Goal: Task Accomplishment & Management: Complete application form

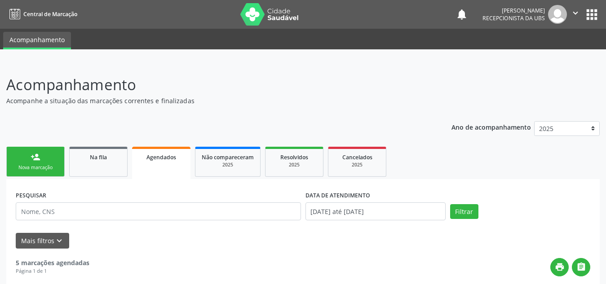
click at [52, 164] on link "person_add Nova marcação" at bounding box center [35, 162] width 58 height 30
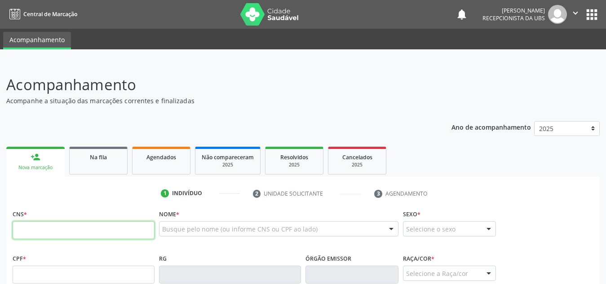
click at [50, 234] on input "text" at bounding box center [84, 230] width 142 height 18
type input "705 6034 4300 1017"
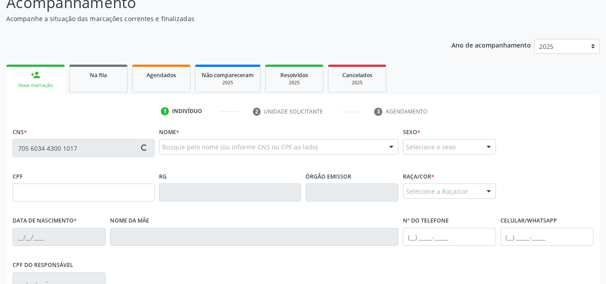
scroll to position [83, 0]
type input "149.141.944-06"
type input "23[DATE]"
type input "[PERSON_NAME]"
type input "[PHONE_NUMBER]"
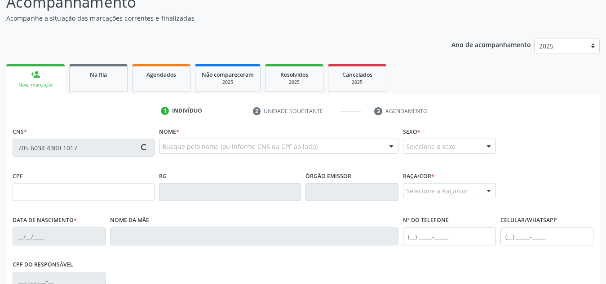
type input "S/N"
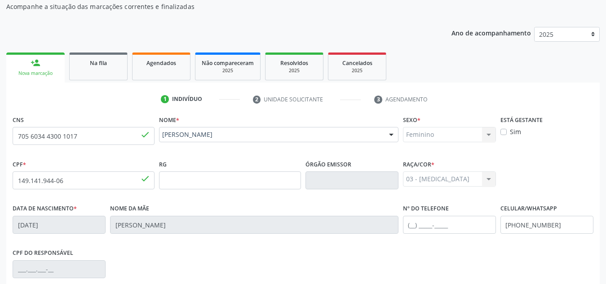
scroll to position [76, 0]
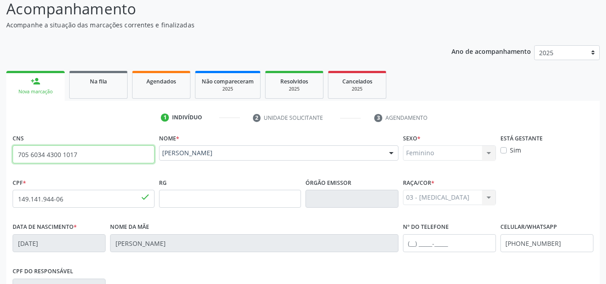
drag, startPoint x: 84, startPoint y: 152, endPoint x: 0, endPoint y: 151, distance: 84.0
click at [0, 151] on div "Acompanhamento Acompanhe a situação das marcações correntes e finalizadas Relat…" at bounding box center [303, 204] width 606 height 437
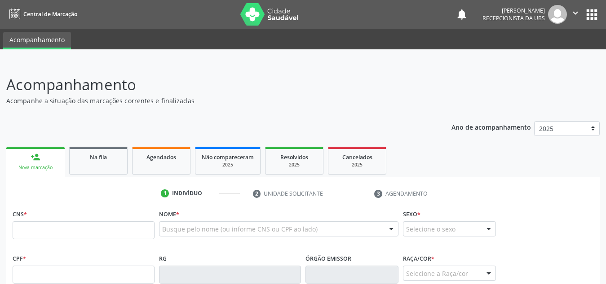
scroll to position [75, 0]
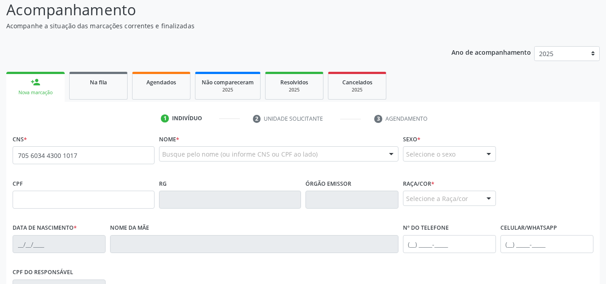
type input "705 6034 4300 1017"
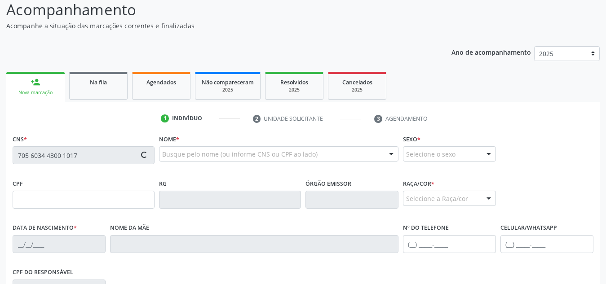
type input "149.141.944-06"
type input "23[DATE]"
type input "[PERSON_NAME]"
type input "[PHONE_NUMBER]"
type input "S/N"
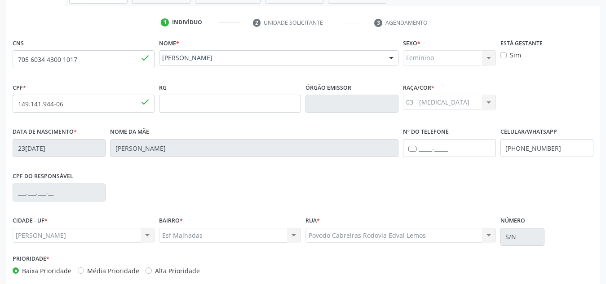
scroll to position [215, 0]
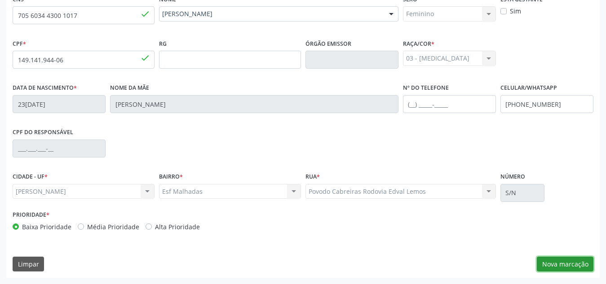
click at [589, 266] on button "Nova marcação" at bounding box center [565, 264] width 57 height 15
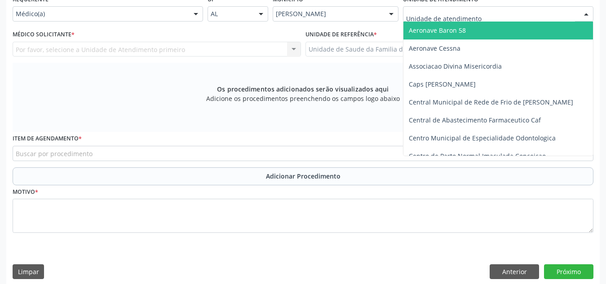
click at [522, 10] on div at bounding box center [498, 13] width 190 height 15
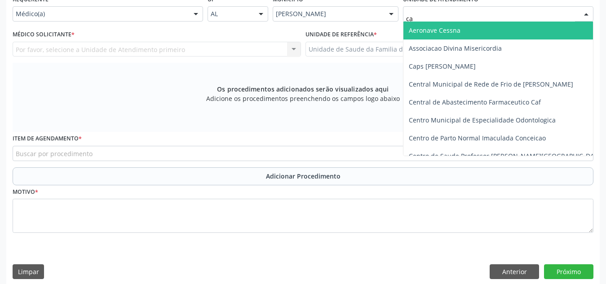
type input "cab"
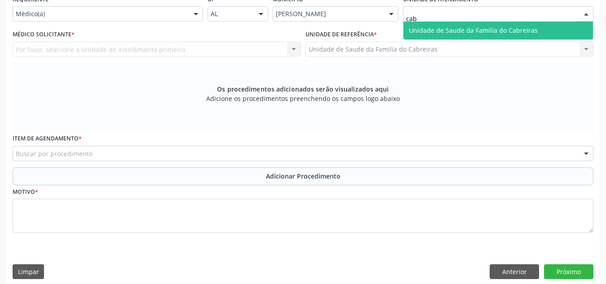
click at [519, 31] on span "Unidade de Saude da Familia do Cabreiras" at bounding box center [473, 30] width 129 height 9
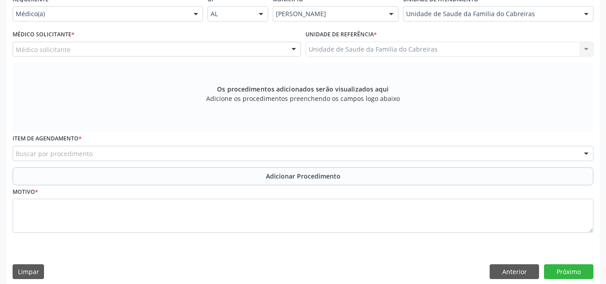
click at [218, 52] on div "Médico solicitante" at bounding box center [157, 49] width 288 height 15
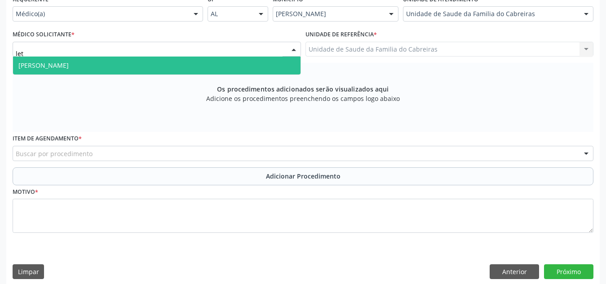
type input "leti"
click at [218, 64] on span "[PERSON_NAME]" at bounding box center [156, 66] width 287 height 18
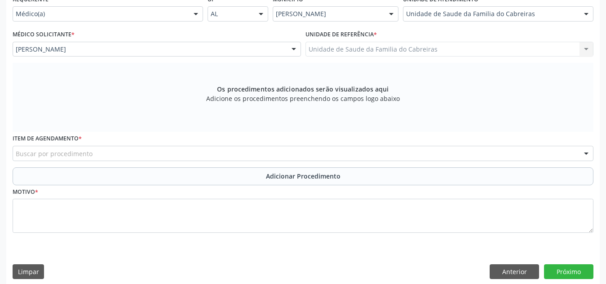
click at [185, 160] on div "Buscar por procedimento" at bounding box center [303, 153] width 581 height 15
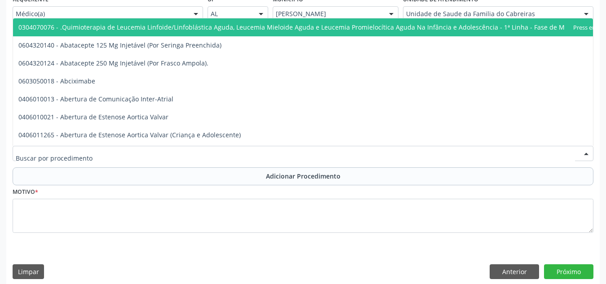
click at [185, 160] on input "text" at bounding box center [295, 158] width 559 height 18
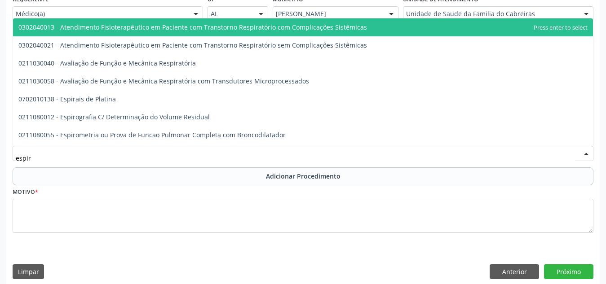
type input "espiro"
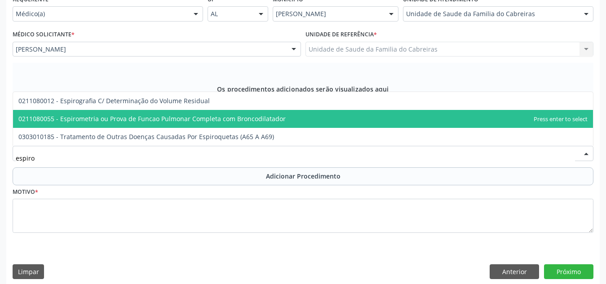
click at [198, 119] on span "0211080055 - Espirometria ou Prova de Funcao Pulmonar Completa com Broncodilata…" at bounding box center [151, 119] width 267 height 9
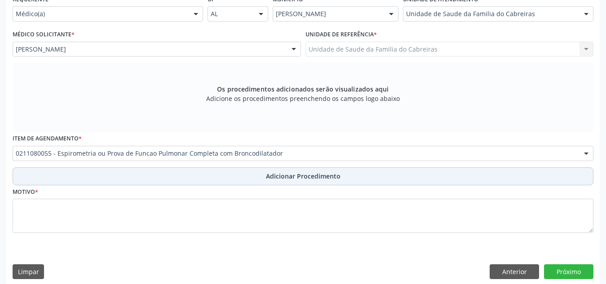
click at [261, 181] on button "Adicionar Procedimento" at bounding box center [303, 176] width 581 height 18
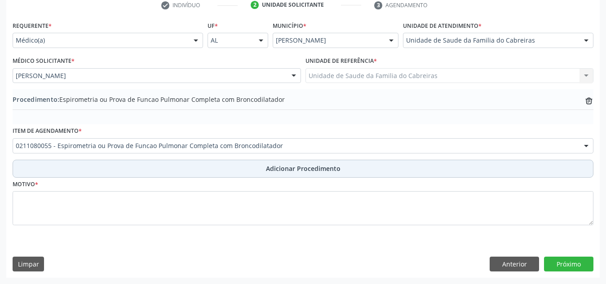
scroll to position [189, 0]
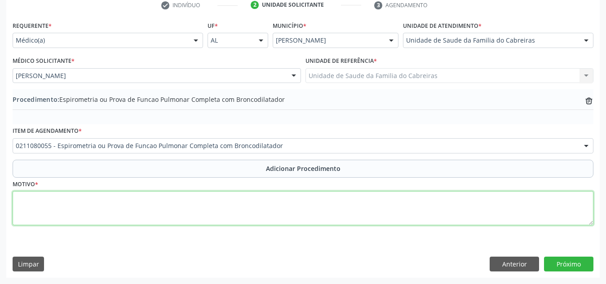
click at [259, 198] on textarea at bounding box center [303, 208] width 581 height 34
type textarea "Investigação asma."
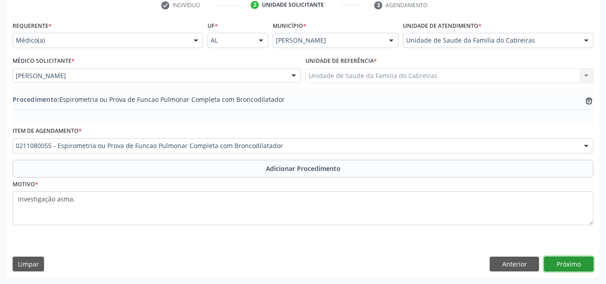
click at [573, 258] on button "Próximo" at bounding box center [568, 264] width 49 height 15
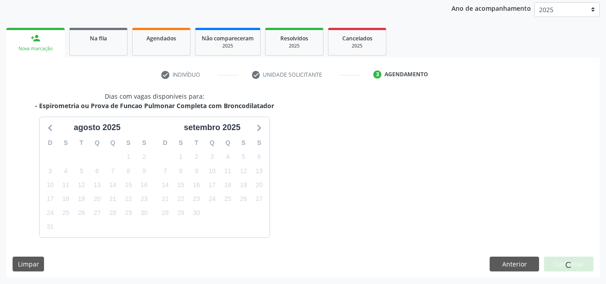
scroll to position [145, 0]
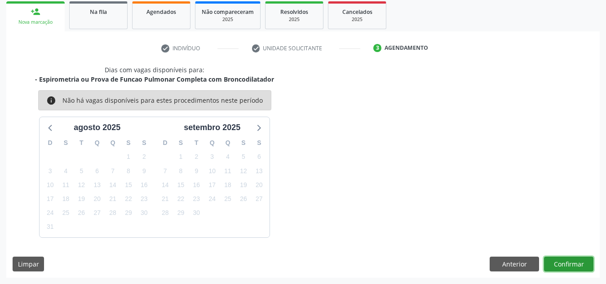
click at [573, 258] on button "Confirmar" at bounding box center [568, 264] width 49 height 15
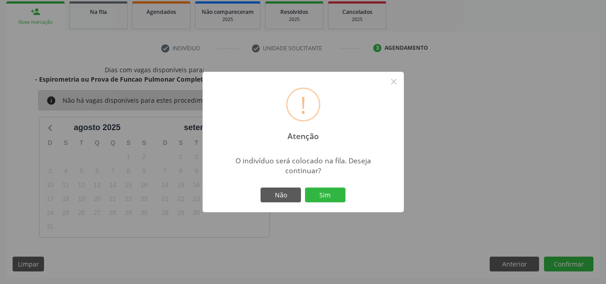
click at [305, 188] on button "Sim" at bounding box center [325, 195] width 40 height 15
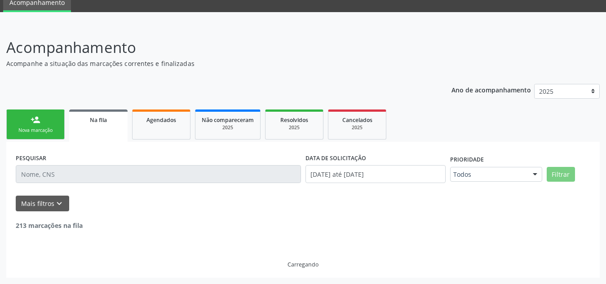
scroll to position [28, 0]
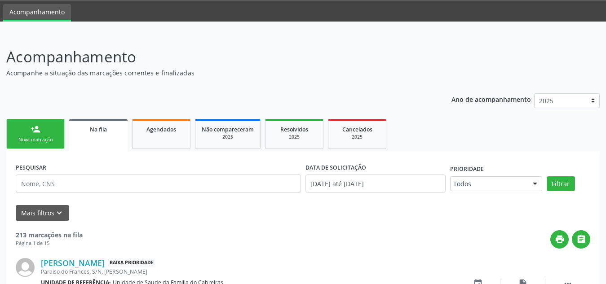
click at [37, 120] on link "person_add Nova marcação" at bounding box center [35, 134] width 58 height 30
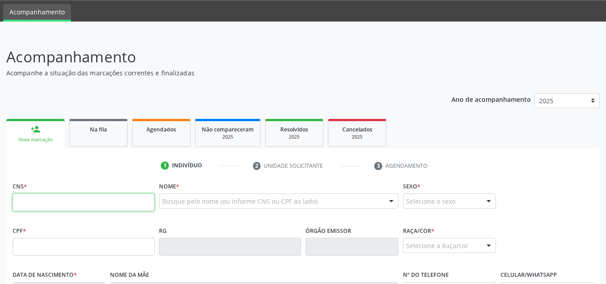
click at [82, 199] on input "text" at bounding box center [84, 203] width 142 height 18
paste input "700 4039 1866 2447"
type input "700 4039 1866 2447"
type input "478.112.388-02"
type input "[DATE]"
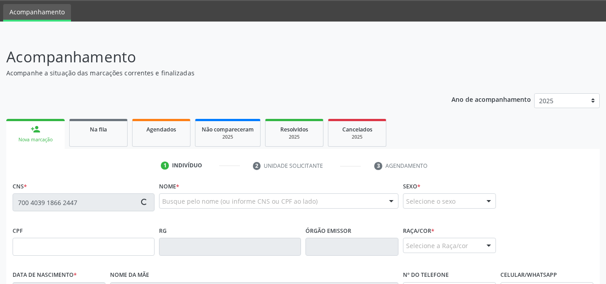
type input "[PERSON_NAME]"
type input "[PHONE_NUMBER]"
type input "S/N"
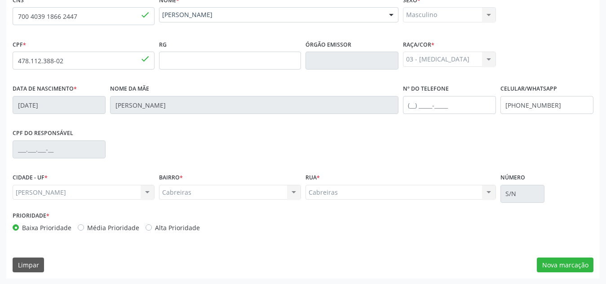
scroll to position [215, 0]
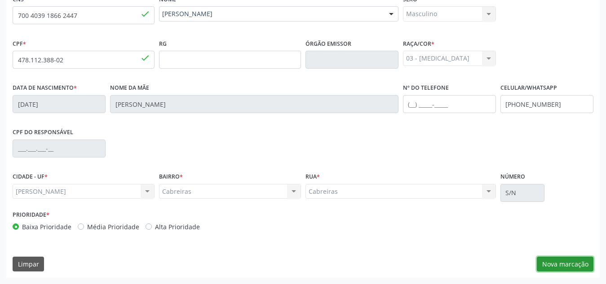
click at [558, 261] on button "Nova marcação" at bounding box center [565, 264] width 57 height 15
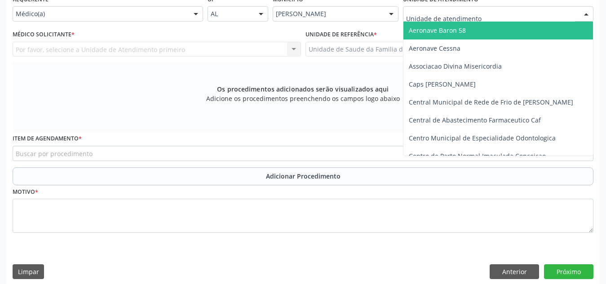
click at [432, 6] on div at bounding box center [498, 13] width 190 height 15
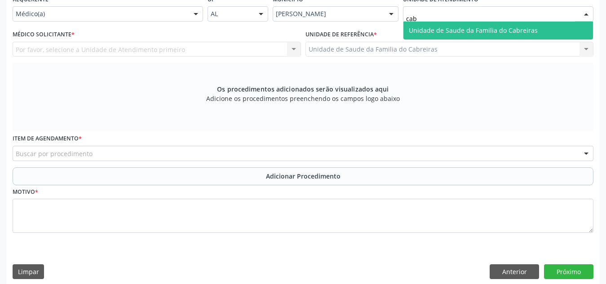
type input "cabr"
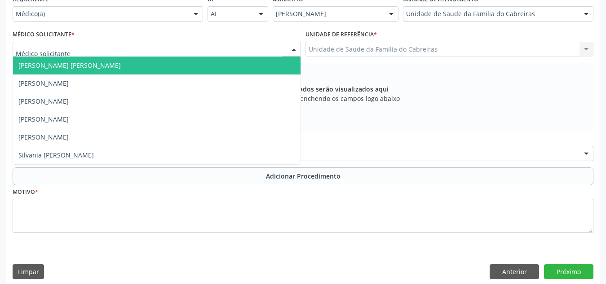
click at [271, 52] on div at bounding box center [157, 49] width 288 height 15
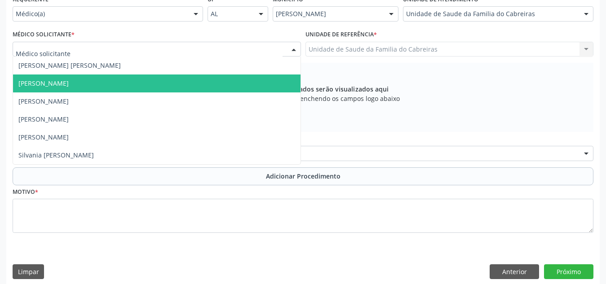
click at [254, 77] on span "[PERSON_NAME]" at bounding box center [156, 84] width 287 height 18
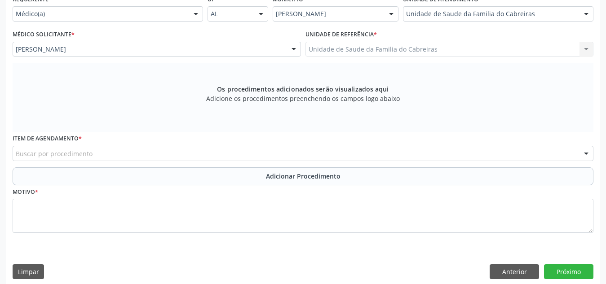
click at [225, 154] on div "Buscar por procedimento" at bounding box center [303, 153] width 581 height 15
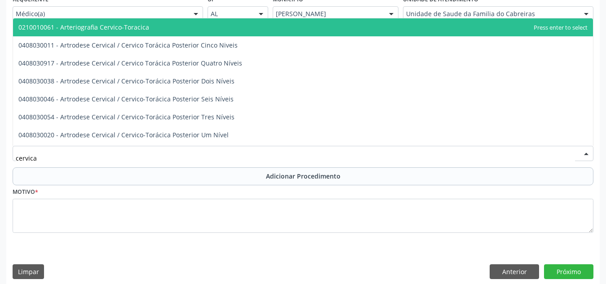
type input "cervical"
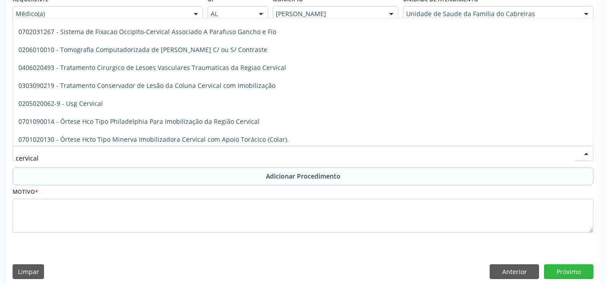
scroll to position [932, 0]
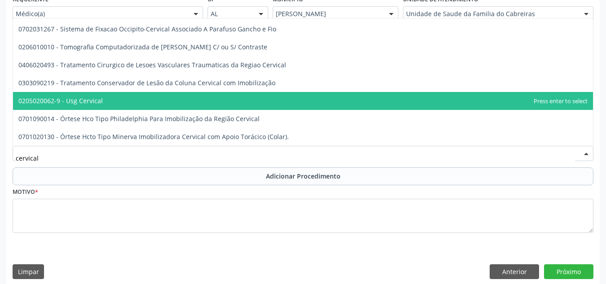
click at [237, 99] on span "0205020062-9 - Usg Cervical" at bounding box center [303, 101] width 580 height 18
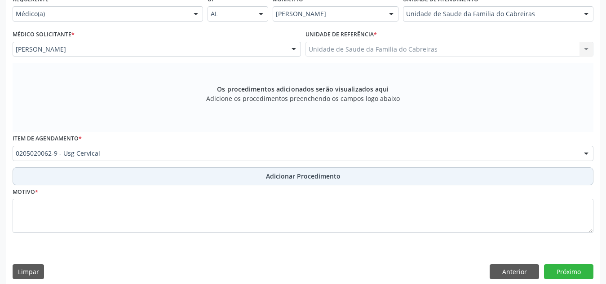
click at [246, 170] on button "Adicionar Procedimento" at bounding box center [303, 176] width 581 height 18
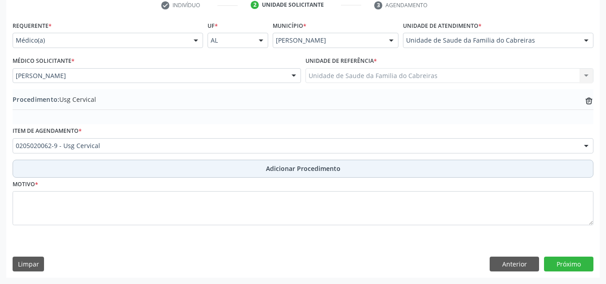
scroll to position [189, 0]
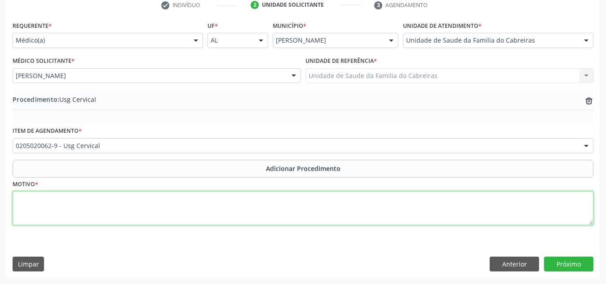
click at [235, 220] on textarea at bounding box center [303, 208] width 581 height 34
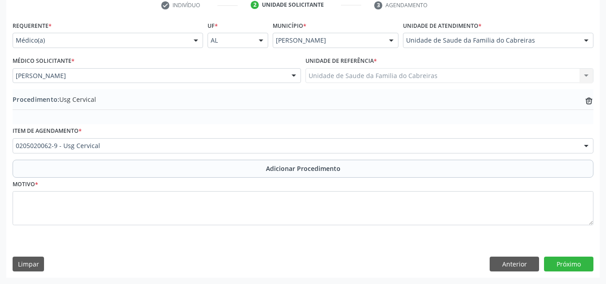
click at [135, 191] on div "Motivo *" at bounding box center [303, 202] width 581 height 48
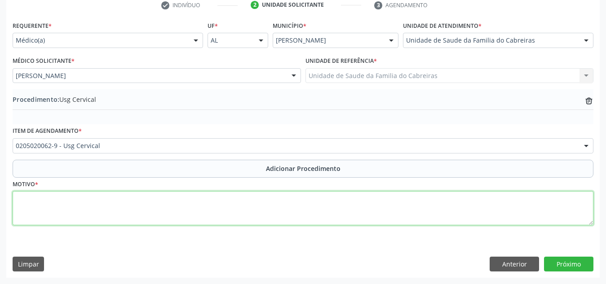
click at [148, 208] on textarea at bounding box center [303, 208] width 581 height 34
paste textarea "linfonodomegalia"
type textarea "linfonodomegalia"
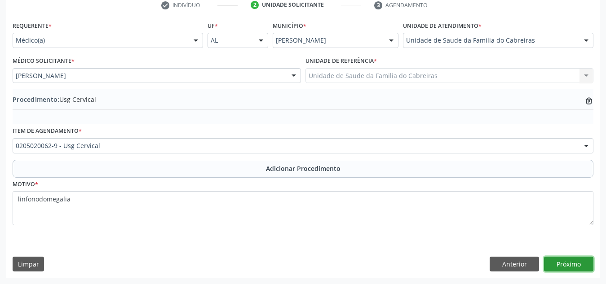
click at [571, 263] on button "Próximo" at bounding box center [568, 264] width 49 height 15
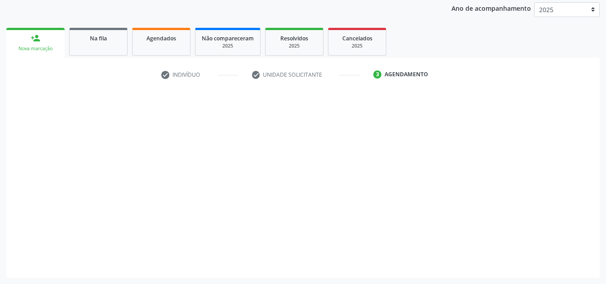
scroll to position [119, 0]
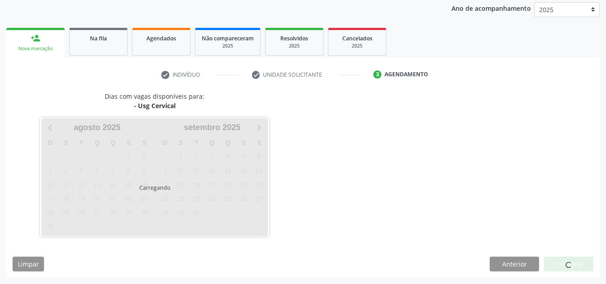
click at [571, 263] on span at bounding box center [568, 265] width 6 height 6
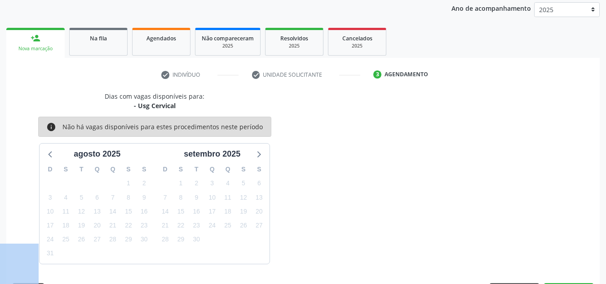
scroll to position [145, 0]
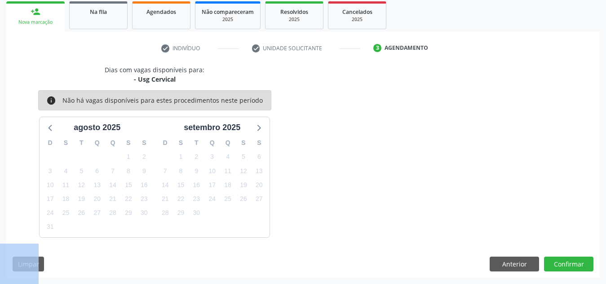
click at [571, 263] on span at bounding box center [568, 265] width 7 height 7
click at [571, 263] on button "Confirmar" at bounding box center [568, 264] width 49 height 15
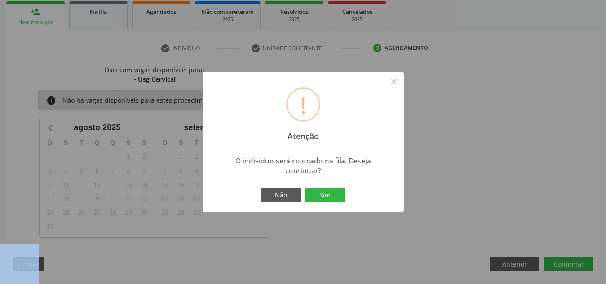
click at [305, 188] on button "Sim" at bounding box center [325, 195] width 40 height 15
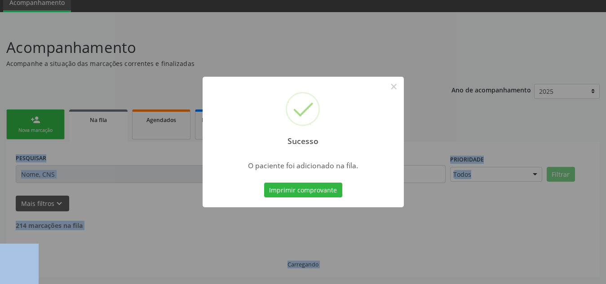
scroll to position [28, 0]
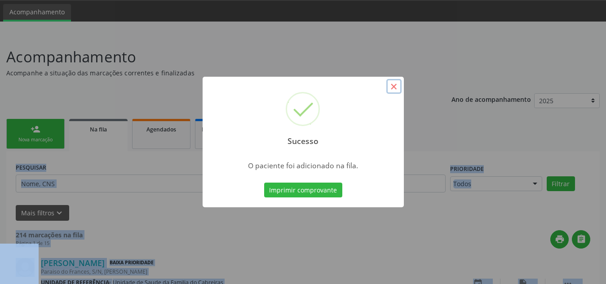
click at [396, 86] on button "×" at bounding box center [393, 86] width 15 height 15
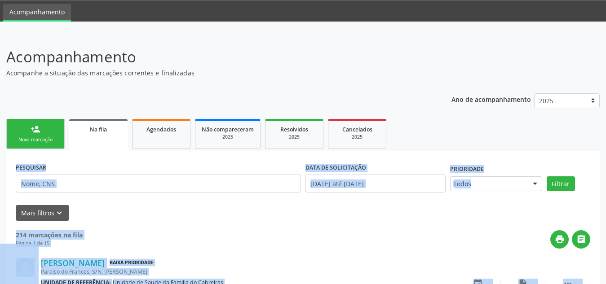
click at [39, 131] on div "person_add" at bounding box center [36, 129] width 10 height 10
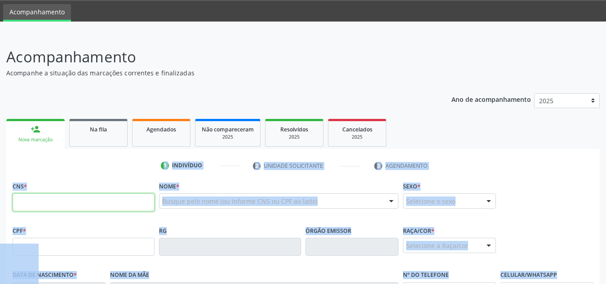
click at [68, 199] on input "text" at bounding box center [84, 203] width 142 height 18
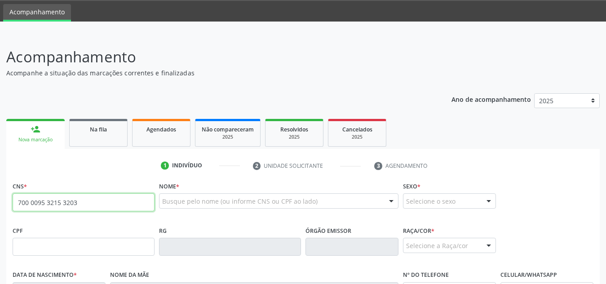
type input "700 0095 3215 3203"
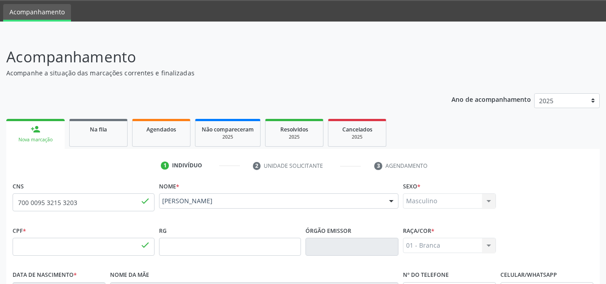
type input "550.727.688-99"
type input "29/[DATE]"
type input "[PERSON_NAME]"
type input "[PHONE_NUMBER]"
type input "S/N"
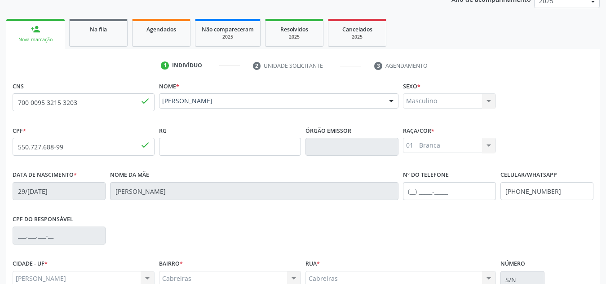
scroll to position [138, 0]
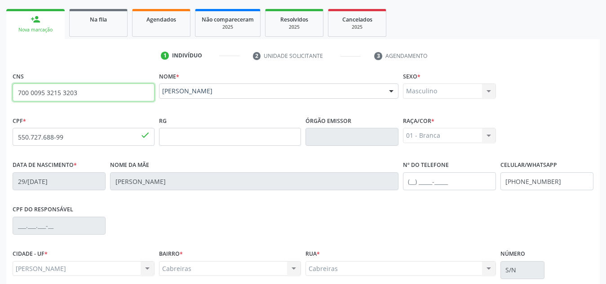
drag, startPoint x: 81, startPoint y: 93, endPoint x: 13, endPoint y: 89, distance: 67.9
click at [13, 89] on input "700 0095 3215 3203" at bounding box center [84, 93] width 142 height 18
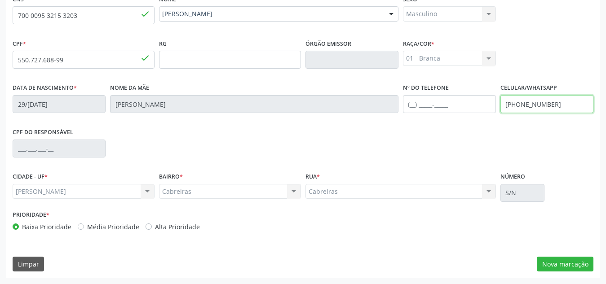
drag, startPoint x: 559, startPoint y: 101, endPoint x: 498, endPoint y: 101, distance: 61.5
click at [498, 101] on div "Celular/WhatsApp [PHONE_NUMBER]" at bounding box center [546, 103] width 97 height 44
paste input "82) 99145-3558"
type input "[PHONE_NUMBER]"
click at [577, 257] on button "Nova marcação" at bounding box center [565, 264] width 57 height 15
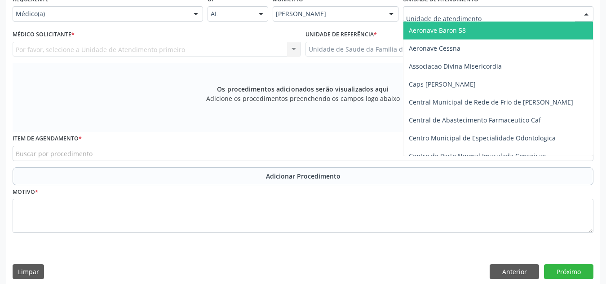
click at [520, 12] on div at bounding box center [498, 13] width 190 height 15
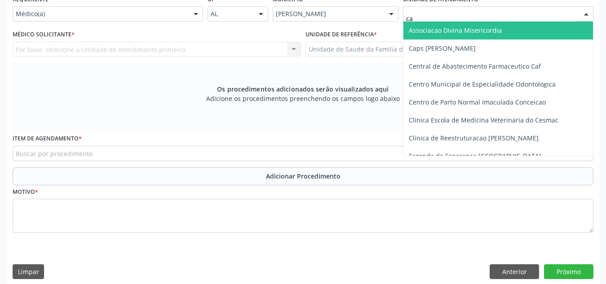
type input "c"
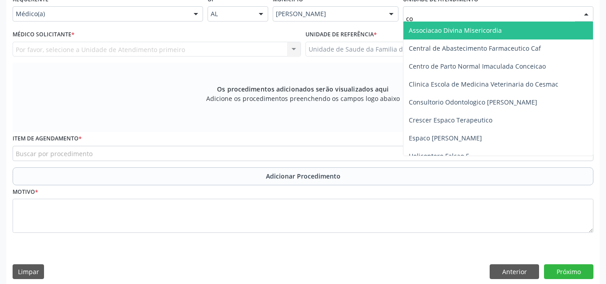
type input "c"
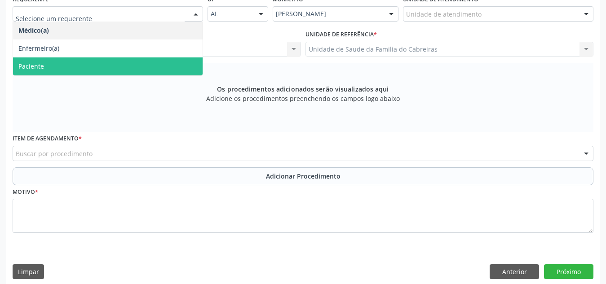
click at [150, 63] on span "Paciente" at bounding box center [107, 66] width 189 height 18
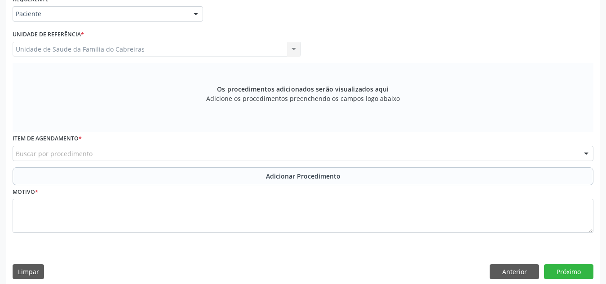
click at [124, 155] on div "Buscar por procedimento" at bounding box center [303, 153] width 581 height 15
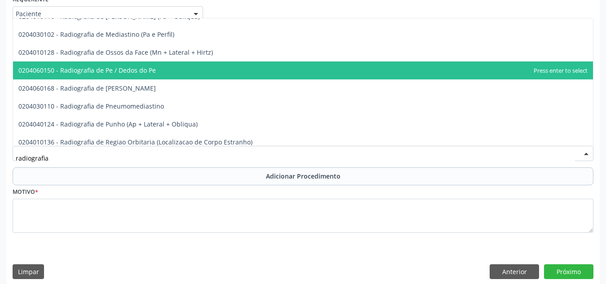
scroll to position [981, 0]
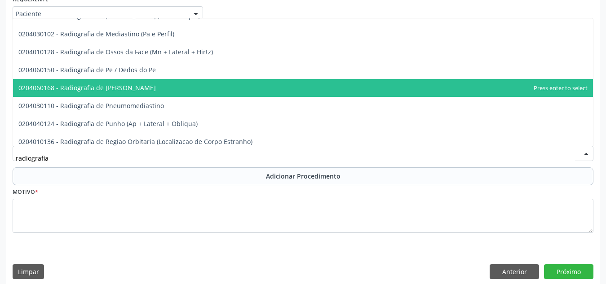
click at [139, 86] on span "0204060168 - Radiografia de [PERSON_NAME]" at bounding box center [303, 88] width 580 height 18
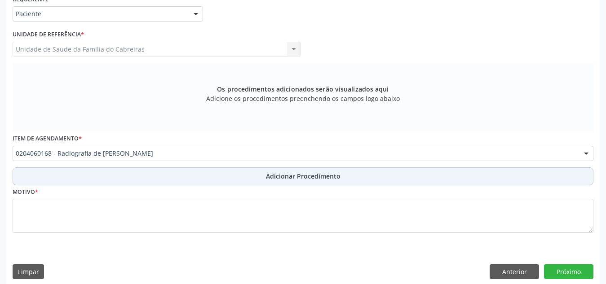
click at [164, 175] on button "Adicionar Procedimento" at bounding box center [303, 176] width 581 height 18
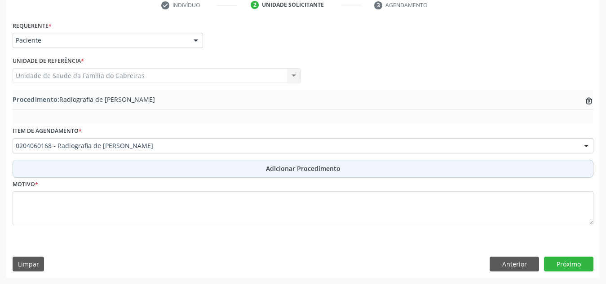
scroll to position [189, 0]
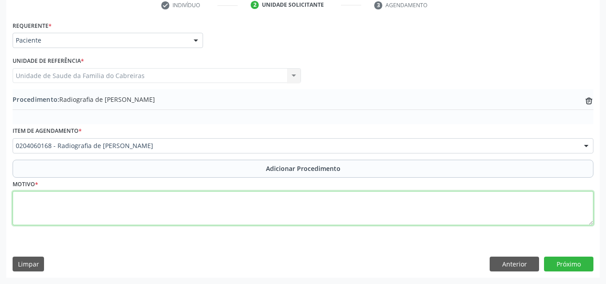
click at [168, 210] on textarea at bounding box center [303, 208] width 581 height 34
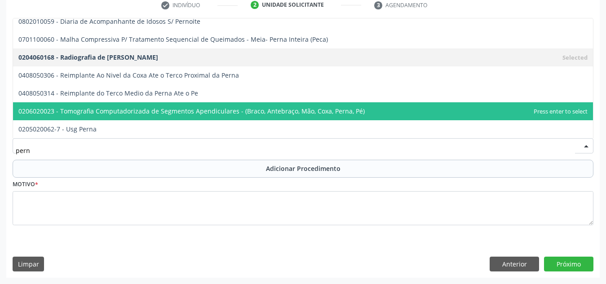
type input "perna"
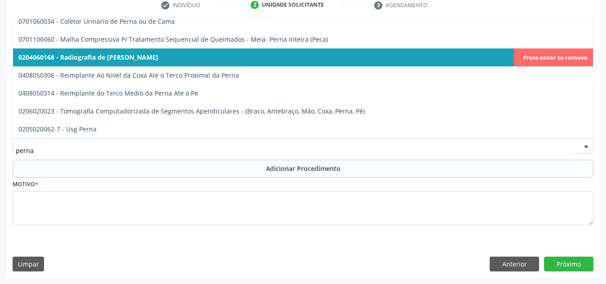
click at [259, 65] on span "0204060168 - Radiografia de [PERSON_NAME]" at bounding box center [303, 57] width 580 height 18
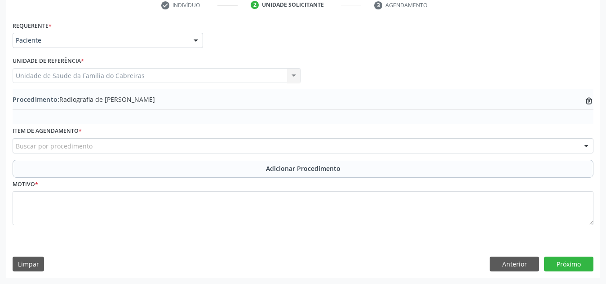
scroll to position [981, 0]
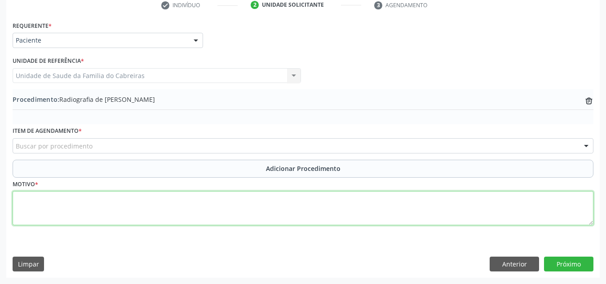
click at [186, 208] on textarea at bounding box center [303, 208] width 581 height 34
type textarea "Perna esquerda frente e perfil."
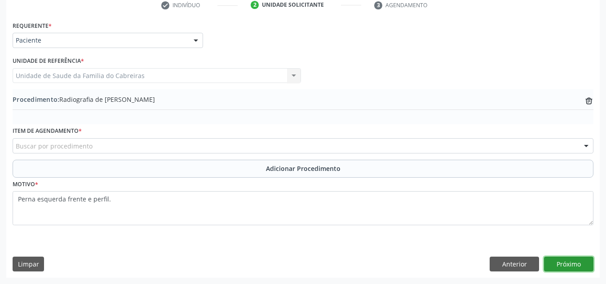
click at [560, 265] on button "Próximo" at bounding box center [568, 264] width 49 height 15
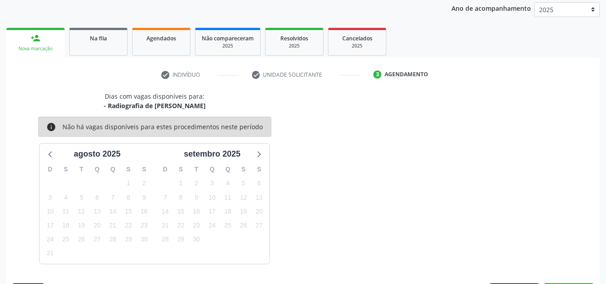
scroll to position [145, 0]
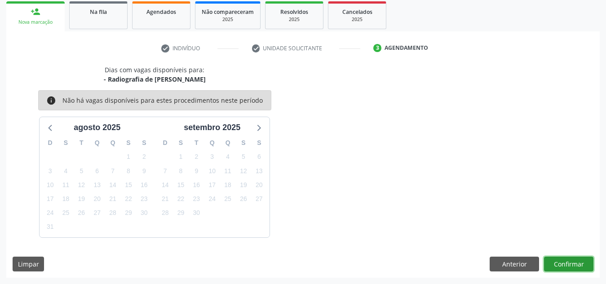
click at [568, 262] on button "Confirmar" at bounding box center [568, 264] width 49 height 15
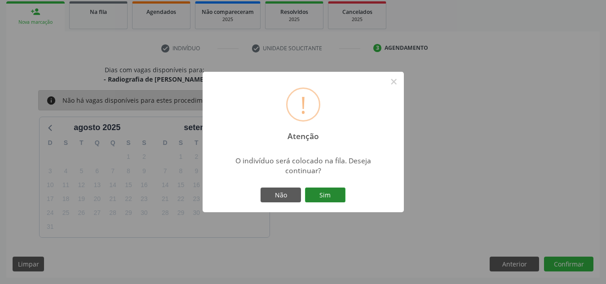
click at [331, 194] on button "Sim" at bounding box center [325, 195] width 40 height 15
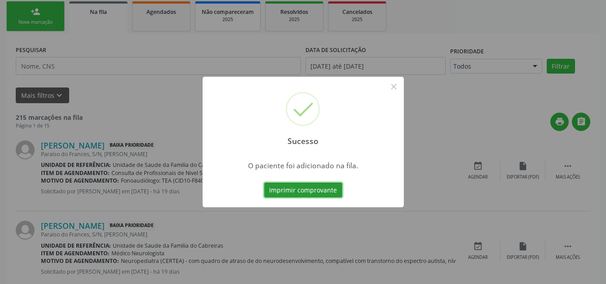
scroll to position [28, 0]
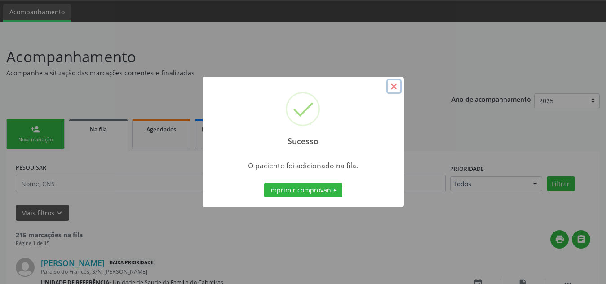
click at [394, 85] on button "×" at bounding box center [393, 86] width 15 height 15
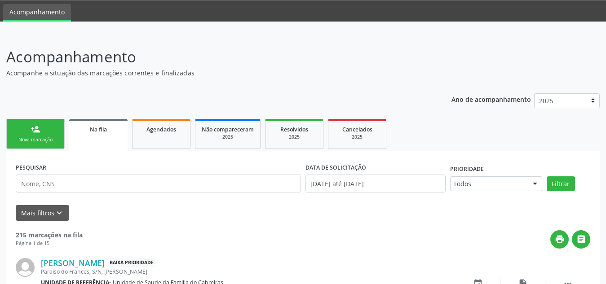
click at [43, 138] on div "Nova marcação" at bounding box center [35, 140] width 45 height 7
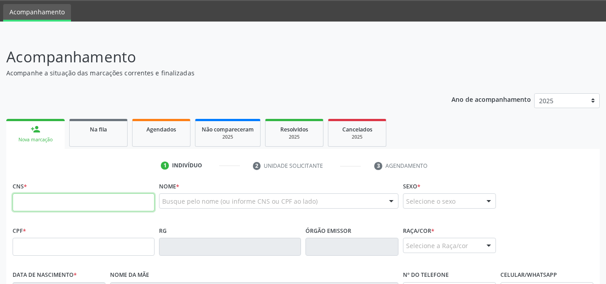
click at [57, 211] on input "text" at bounding box center [84, 203] width 142 height 18
paste input "700 0095 3215 3203"
type input "700 0095 3215 3203"
type input "550.727.688-99"
type input "29/[DATE]"
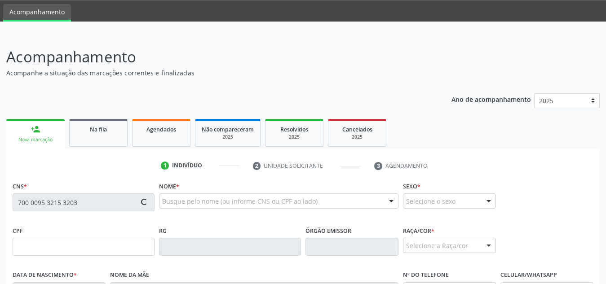
type input "[PERSON_NAME]"
type input "[PHONE_NUMBER]"
type input "S/N"
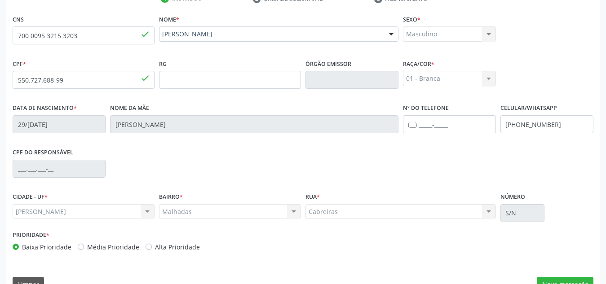
scroll to position [215, 0]
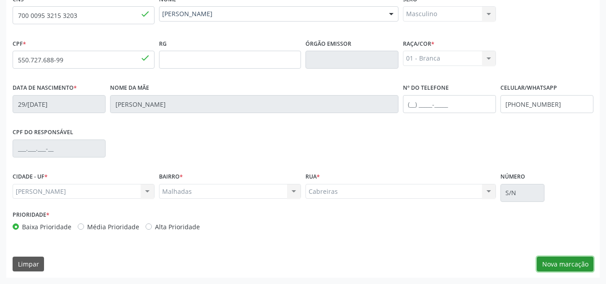
click at [590, 263] on button "Nova marcação" at bounding box center [565, 264] width 57 height 15
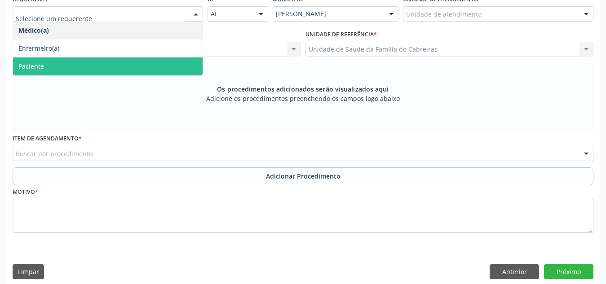
click at [142, 65] on span "Paciente" at bounding box center [107, 66] width 189 height 18
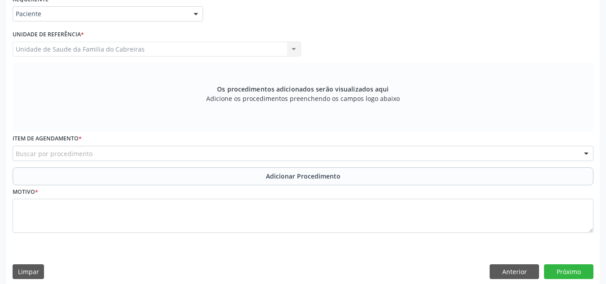
click at [118, 152] on div "Buscar por procedimento" at bounding box center [303, 153] width 581 height 15
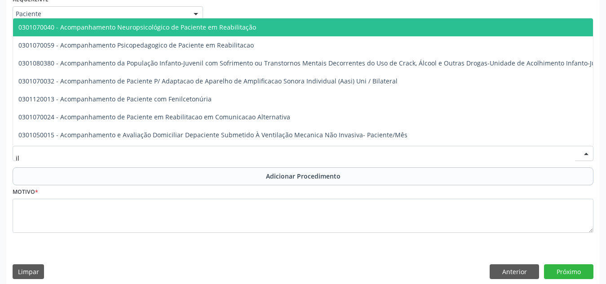
type input "i"
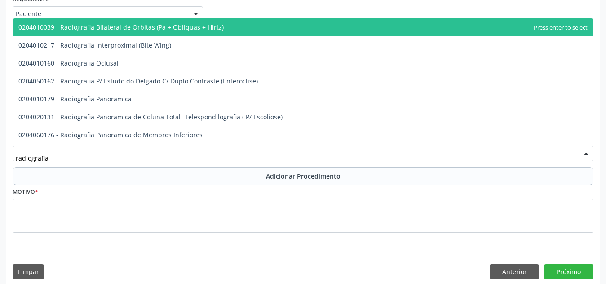
type input "radiografia"
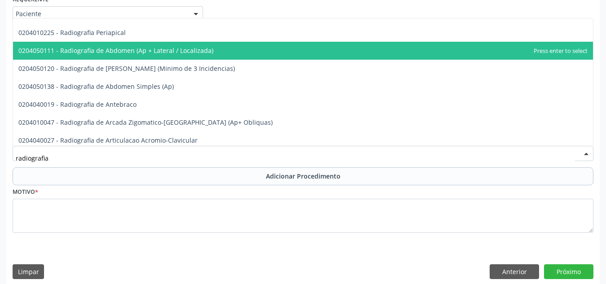
scroll to position [121, 0]
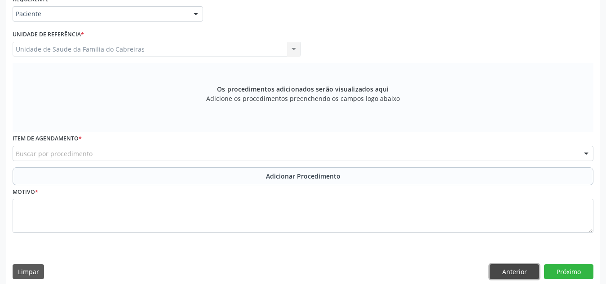
click at [511, 272] on button "Anterior" at bounding box center [513, 271] width 49 height 15
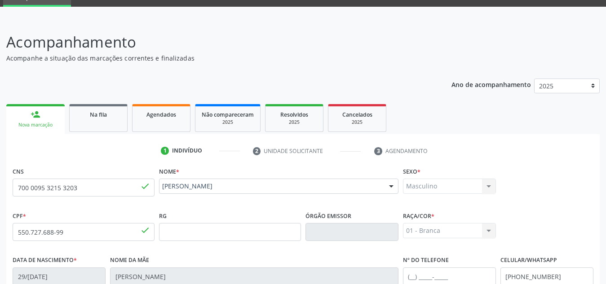
scroll to position [0, 0]
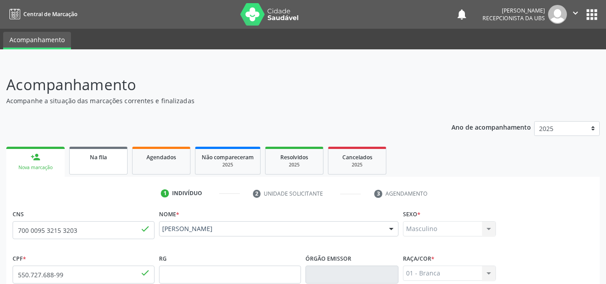
click at [82, 160] on div "Na fila" at bounding box center [98, 156] width 45 height 9
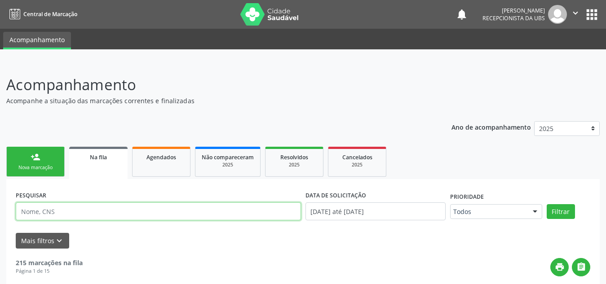
click at [83, 212] on input "text" at bounding box center [158, 212] width 285 height 18
type input "[PERSON_NAME]"
click at [546, 204] on button "Filtrar" at bounding box center [560, 211] width 28 height 15
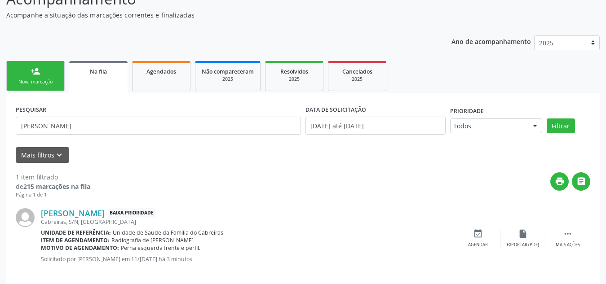
scroll to position [96, 0]
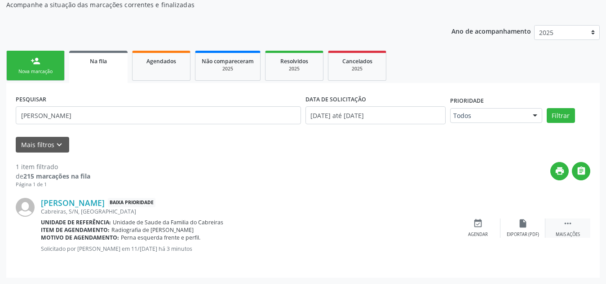
click at [576, 222] on div " Mais ações" at bounding box center [567, 228] width 45 height 19
click at [522, 228] on icon "edit" at bounding box center [523, 224] width 10 height 10
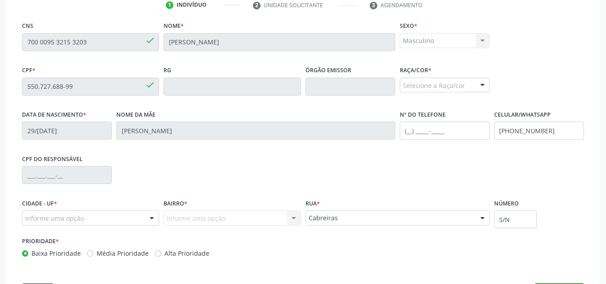
scroll to position [191, 0]
click at [429, 46] on div "Masculino Masculino Feminino Nenhum resultado encontrado para: " " Não há nenhu…" at bounding box center [445, 40] width 90 height 15
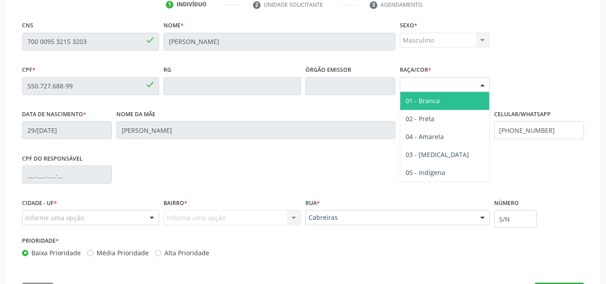
click at [474, 86] on div "Selecione a Raça/cor" at bounding box center [445, 84] width 90 height 15
click at [453, 106] on span "01 - Branca" at bounding box center [444, 101] width 89 height 18
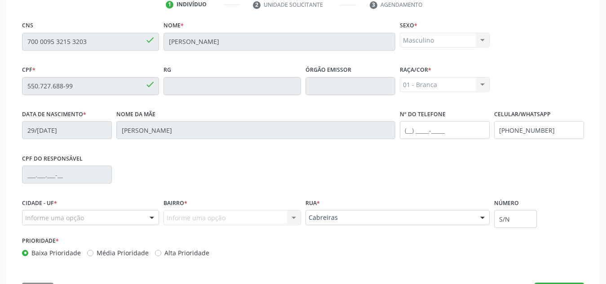
scroll to position [227, 0]
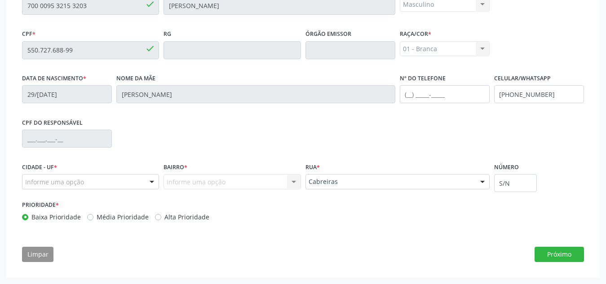
click at [140, 191] on div "Cidade - UF * Informe uma opção Marechal Deodoro - AL Nenhum resultado encontra…" at bounding box center [90, 179] width 141 height 38
click at [144, 187] on div "Informe uma opção" at bounding box center [90, 181] width 137 height 15
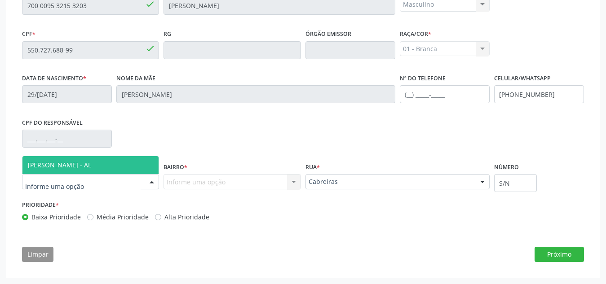
click at [141, 159] on span "[PERSON_NAME] - AL" at bounding box center [90, 165] width 136 height 18
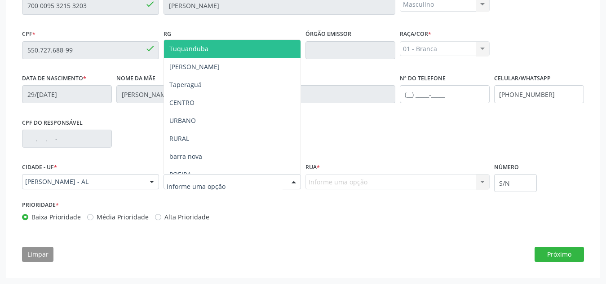
click at [195, 176] on div at bounding box center [231, 181] width 137 height 15
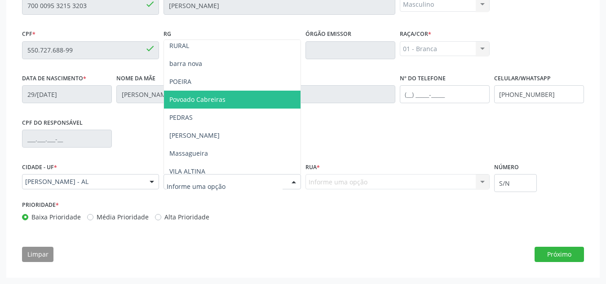
scroll to position [92, 0]
click at [214, 100] on span "Povoado Cabreiras" at bounding box center [197, 100] width 56 height 9
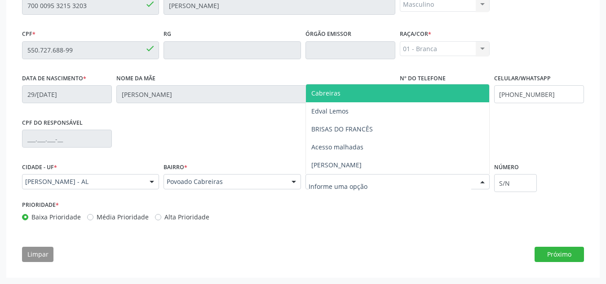
click at [361, 189] on div at bounding box center [397, 181] width 184 height 15
click at [363, 92] on span "Cabreiras" at bounding box center [397, 93] width 183 height 18
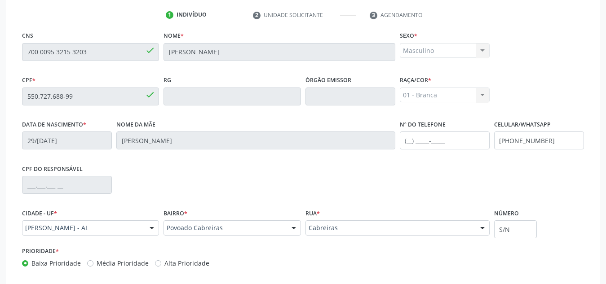
scroll to position [227, 0]
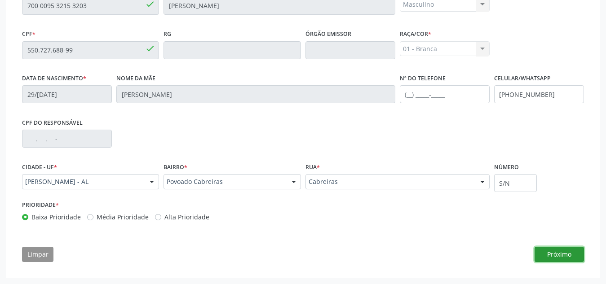
click at [571, 251] on button "Próximo" at bounding box center [558, 254] width 49 height 15
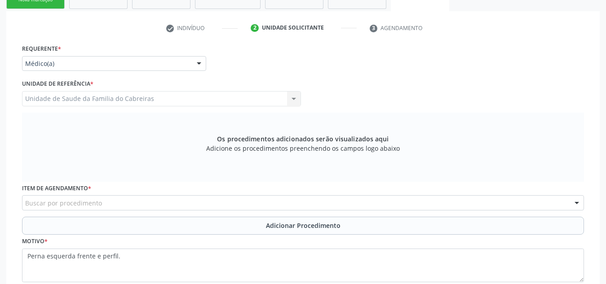
scroll to position [167, 0]
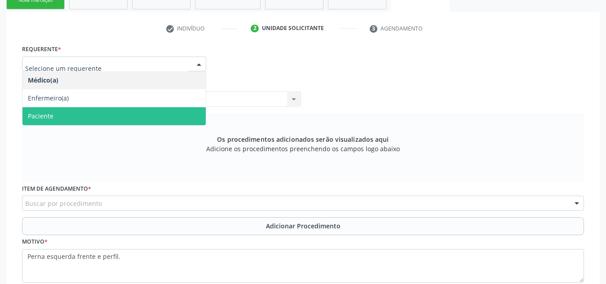
click at [167, 117] on span "Paciente" at bounding box center [113, 116] width 183 height 18
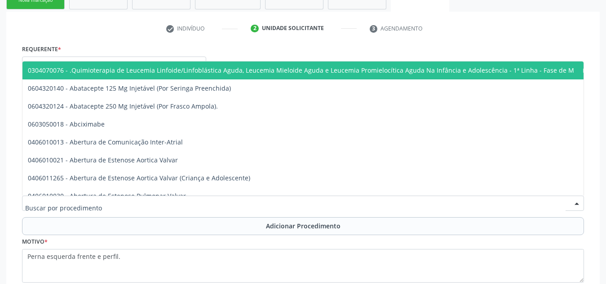
click at [159, 200] on div at bounding box center [303, 203] width 562 height 15
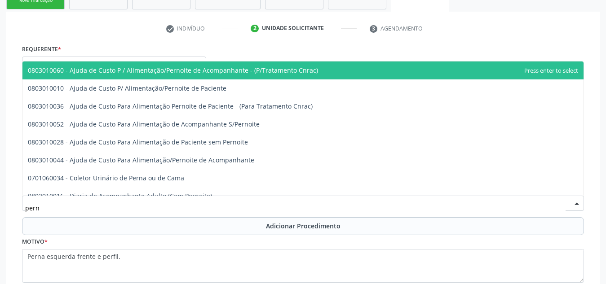
type input "perna"
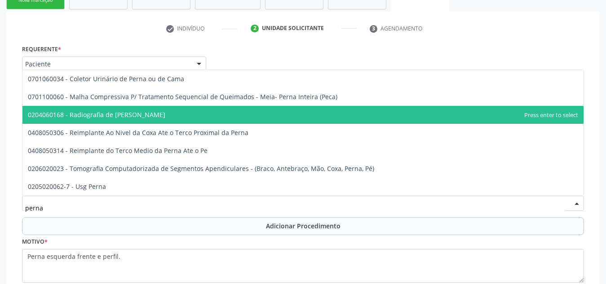
click at [161, 114] on span "0204060168 - Radiografia de [PERSON_NAME]" at bounding box center [302, 115] width 561 height 18
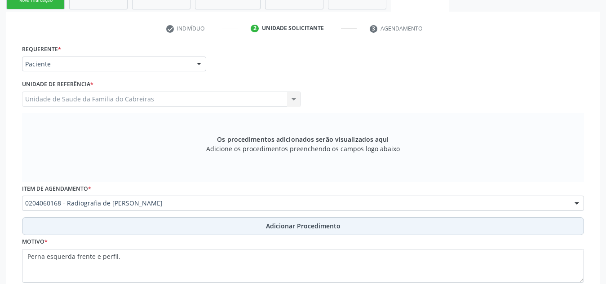
click at [193, 223] on button "Adicionar Procedimento" at bounding box center [303, 226] width 562 height 18
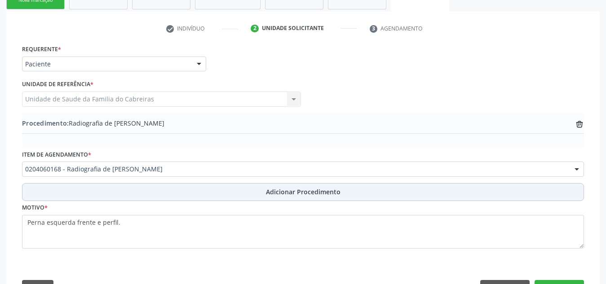
scroll to position [201, 0]
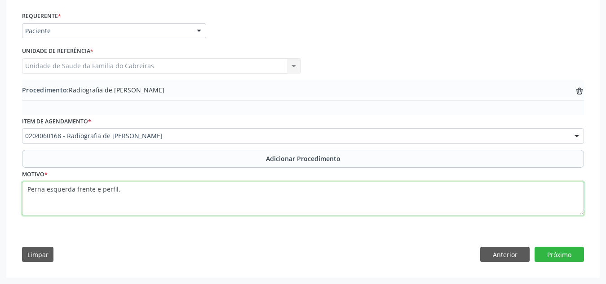
click at [197, 199] on textarea "Perna esquerda frente e perfil." at bounding box center [303, 199] width 562 height 34
click at [120, 184] on textarea "Perna esquerda frente e perfil. Controle de fratura com ilizarov" at bounding box center [303, 199] width 562 height 34
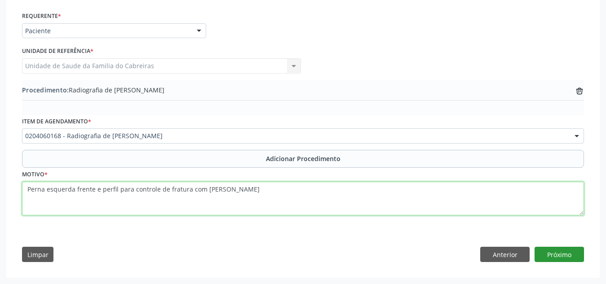
type textarea "Perna esquerda frente e perfil para controle de fratura com [PERSON_NAME]"
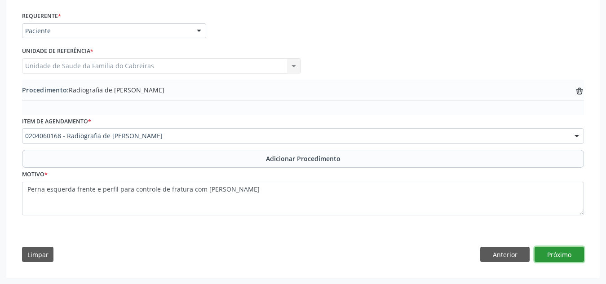
click at [564, 257] on button "Próximo" at bounding box center [558, 254] width 49 height 15
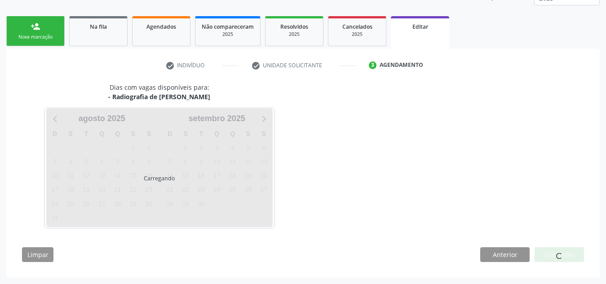
scroll to position [157, 0]
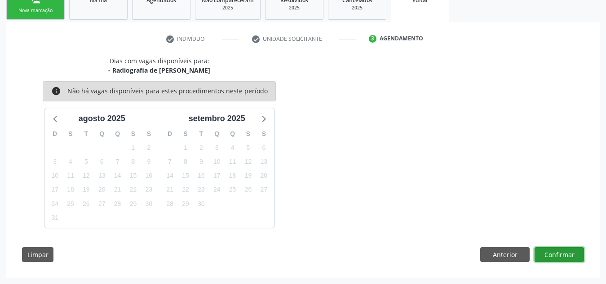
click at [564, 257] on button "Confirmar" at bounding box center [558, 254] width 49 height 15
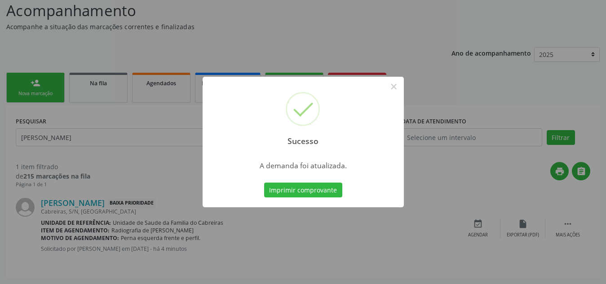
scroll to position [0, 0]
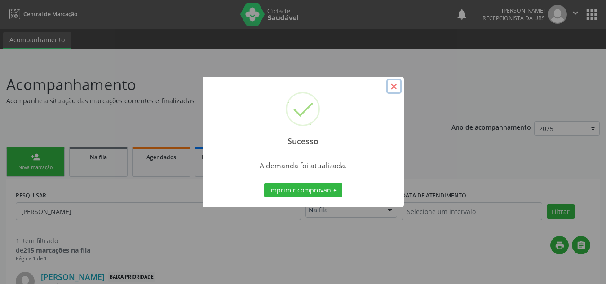
click at [395, 87] on button "×" at bounding box center [393, 86] width 15 height 15
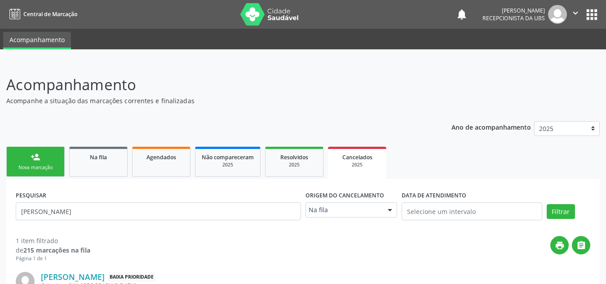
click at [45, 158] on link "person_add Nova marcação" at bounding box center [35, 162] width 58 height 30
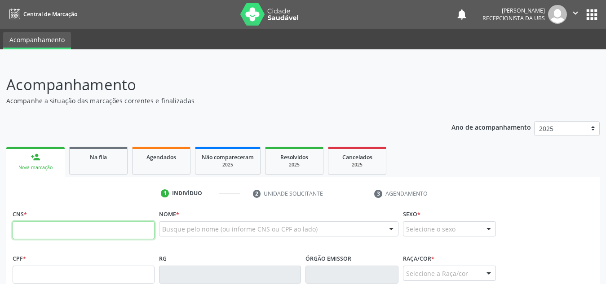
click at [61, 234] on input "text" at bounding box center [84, 230] width 142 height 18
paste input "700 0095 3215 3203"
type input "700 0095 3215 3203"
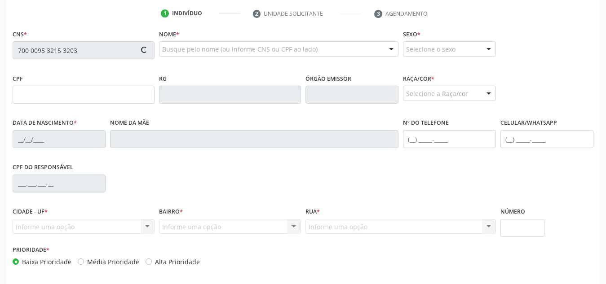
type input "550.727.688-99"
type input "29/[DATE]"
type input "[PERSON_NAME]"
type input "[PHONE_NUMBER]"
type input "S/N"
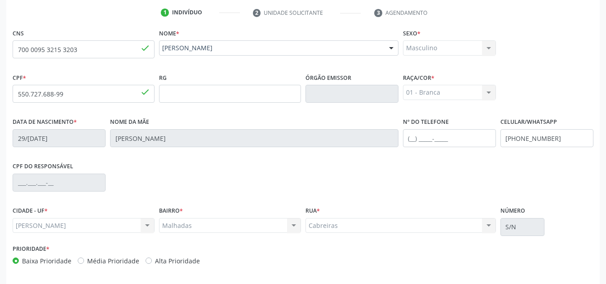
scroll to position [215, 0]
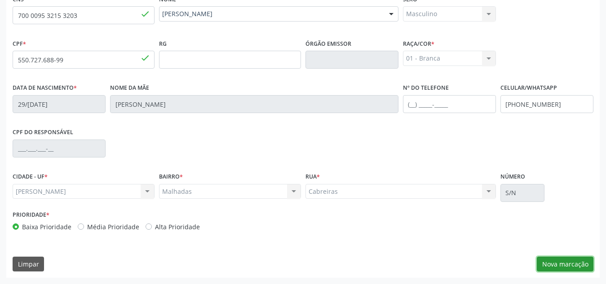
click at [565, 263] on button "Nova marcação" at bounding box center [565, 264] width 57 height 15
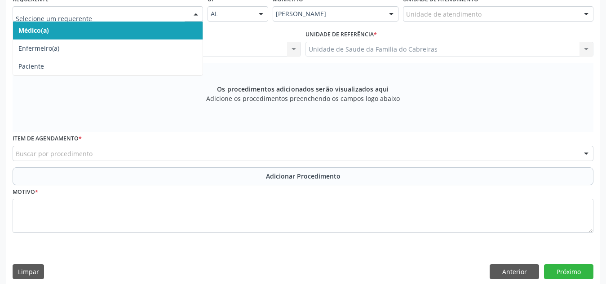
click at [188, 15] on div at bounding box center [108, 13] width 190 height 15
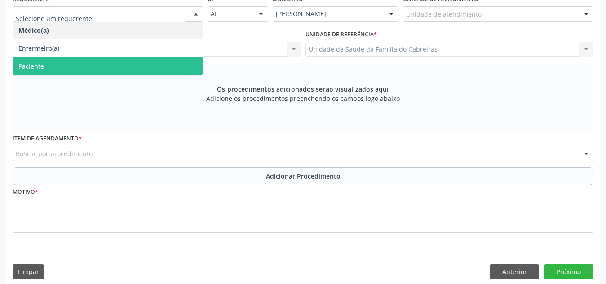
click at [163, 71] on span "Paciente" at bounding box center [107, 66] width 189 height 18
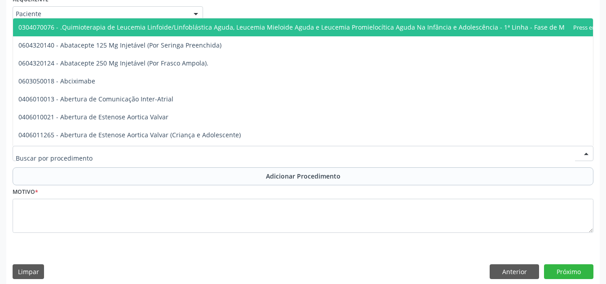
click at [141, 155] on div at bounding box center [303, 153] width 581 height 15
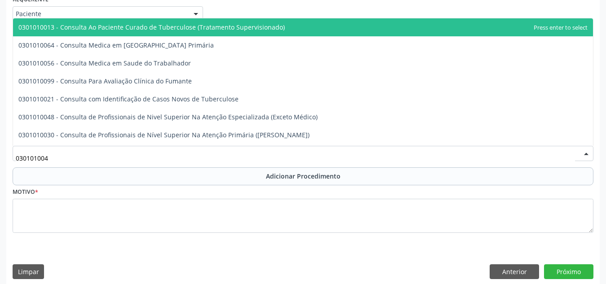
type input "0301010048"
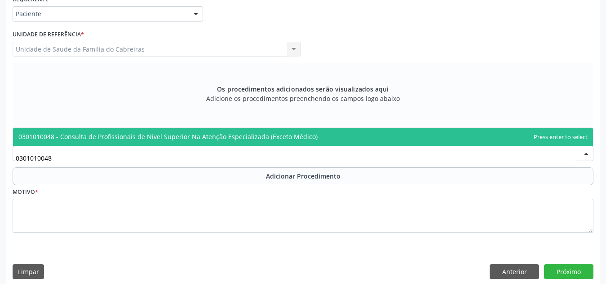
click at [163, 141] on span "0301010048 - Consulta de Profissionais de Nivel Superior Na Atenção Especializa…" at bounding box center [303, 137] width 580 height 18
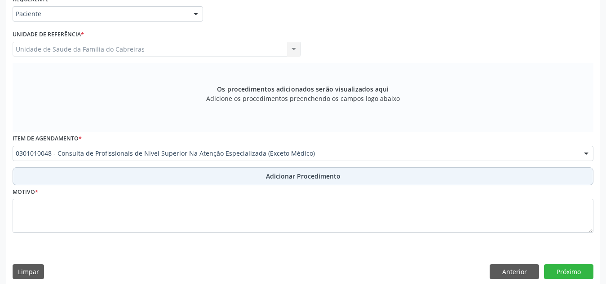
click at [174, 170] on button "Adicionar Procedimento" at bounding box center [303, 176] width 581 height 18
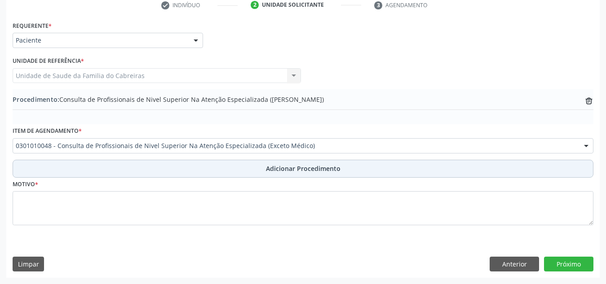
scroll to position [189, 0]
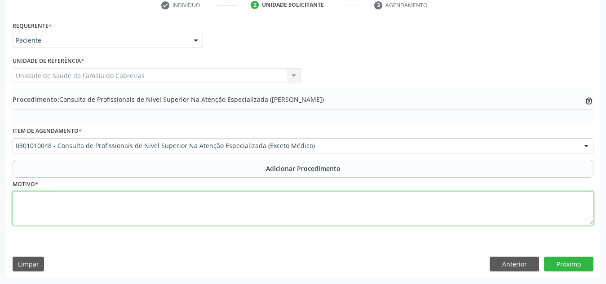
click at [160, 208] on textarea at bounding box center [303, 208] width 581 height 34
type textarea "D"
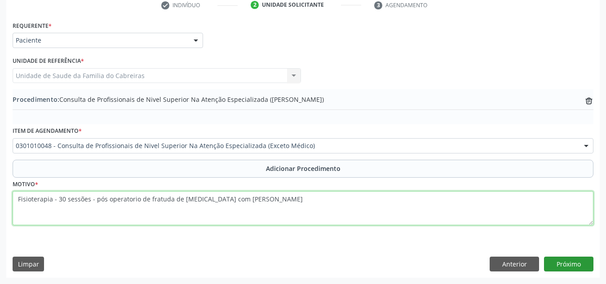
type textarea "Fisioterapia - 30 sessões - pós operatorio de fratuda de [MEDICAL_DATA] com [PE…"
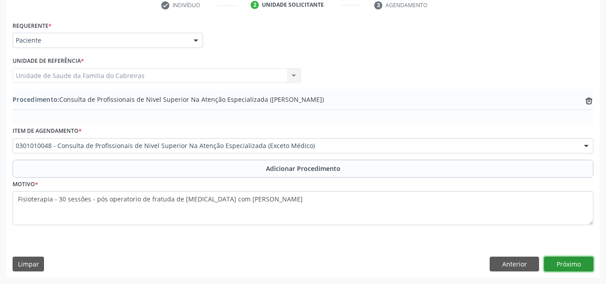
click at [564, 258] on button "Próximo" at bounding box center [568, 264] width 49 height 15
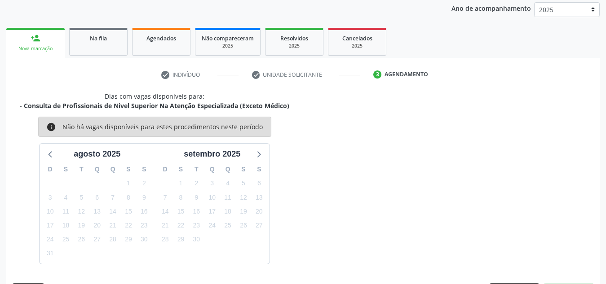
scroll to position [145, 0]
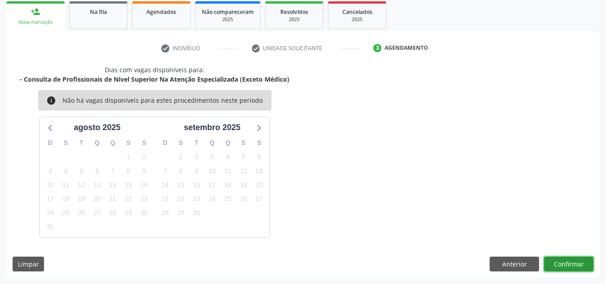
click at [564, 258] on button "Confirmar" at bounding box center [568, 264] width 49 height 15
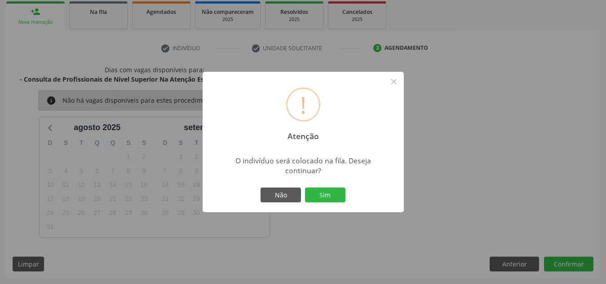
click at [305, 188] on button "Sim" at bounding box center [325, 195] width 40 height 15
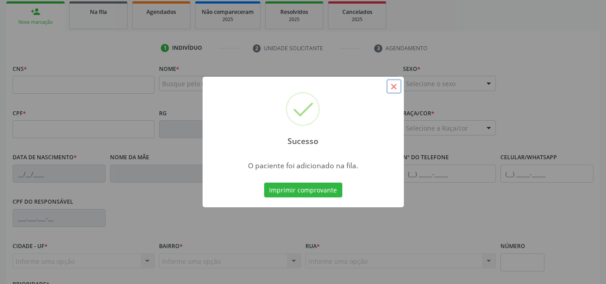
click at [394, 88] on button "×" at bounding box center [393, 86] width 15 height 15
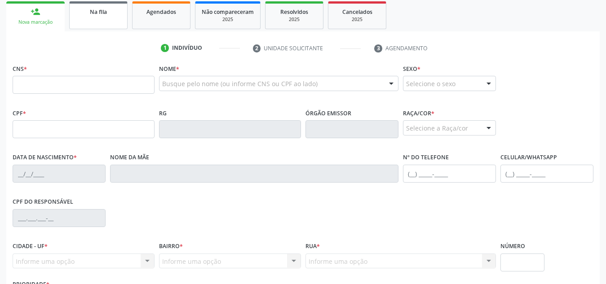
click at [98, 17] on link "Na fila" at bounding box center [98, 15] width 58 height 28
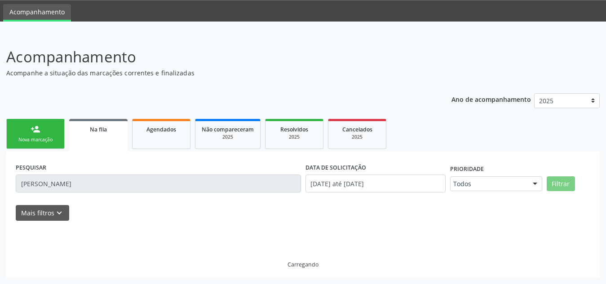
scroll to position [28, 0]
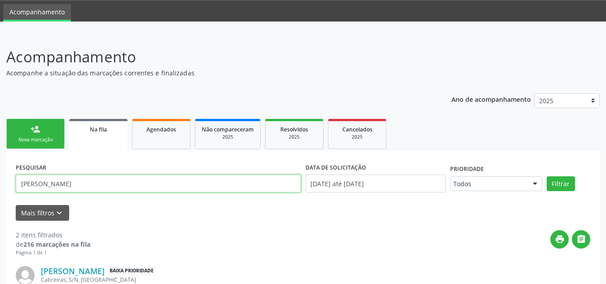
drag, startPoint x: 114, startPoint y: 175, endPoint x: 0, endPoint y: 169, distance: 114.2
click at [0, 169] on div "Acompanhamento Acompanhe a situação das marcações correntes e finalizadas Relat…" at bounding box center [303, 237] width 606 height 406
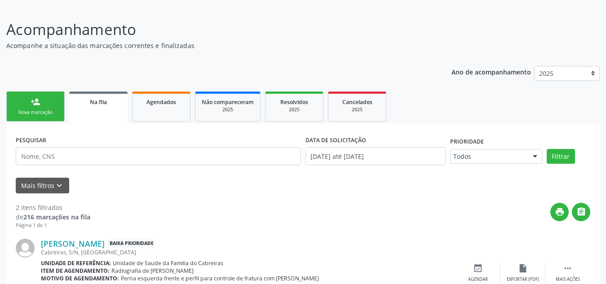
scroll to position [55, 0]
click at [56, 184] on icon "keyboard_arrow_down" at bounding box center [59, 186] width 10 height 10
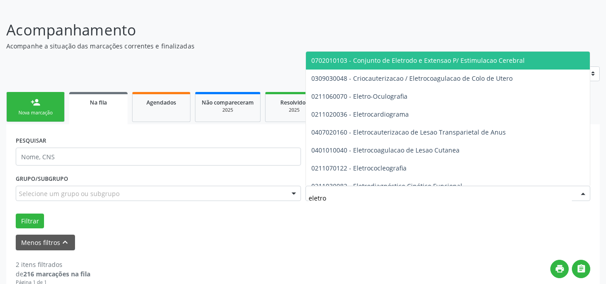
type input "eletroc"
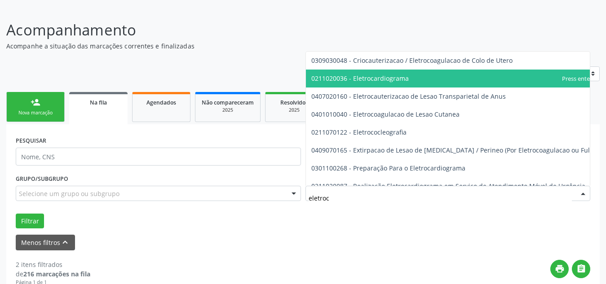
click at [419, 71] on span "0211020036 - Eletrocardiograma" at bounding box center [463, 79] width 315 height 18
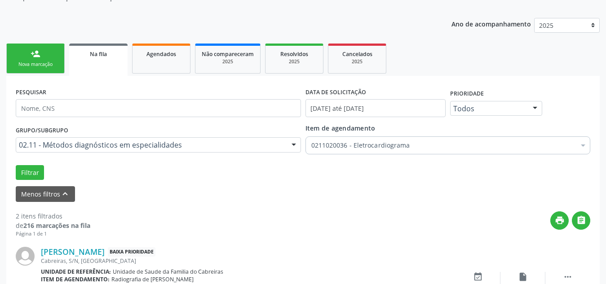
scroll to position [115, 0]
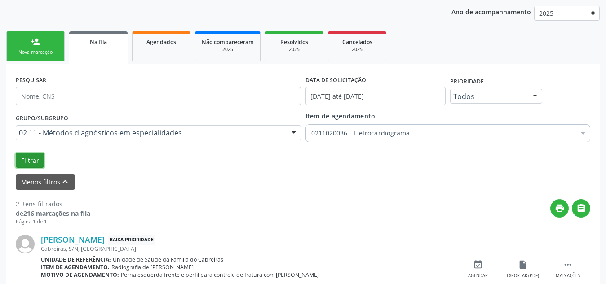
click at [25, 161] on button "Filtrar" at bounding box center [30, 160] width 28 height 15
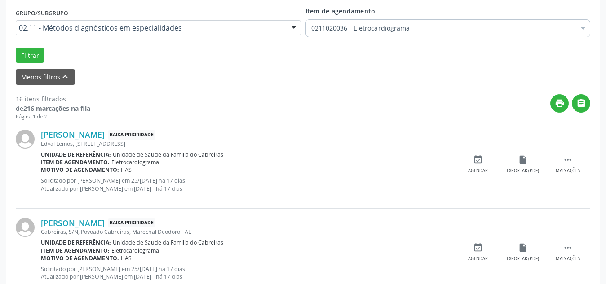
scroll to position [221, 0]
click at [524, 164] on div "insert_drive_file Exportar (PDF)" at bounding box center [522, 163] width 45 height 19
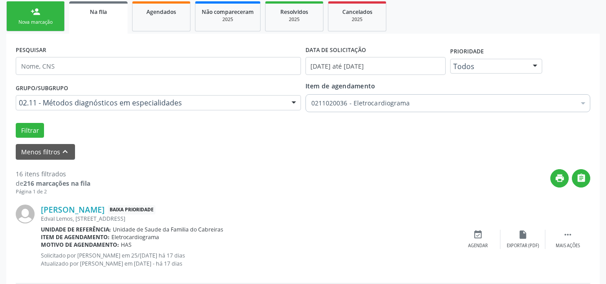
scroll to position [0, 0]
